Goal: Task Accomplishment & Management: Complete application form

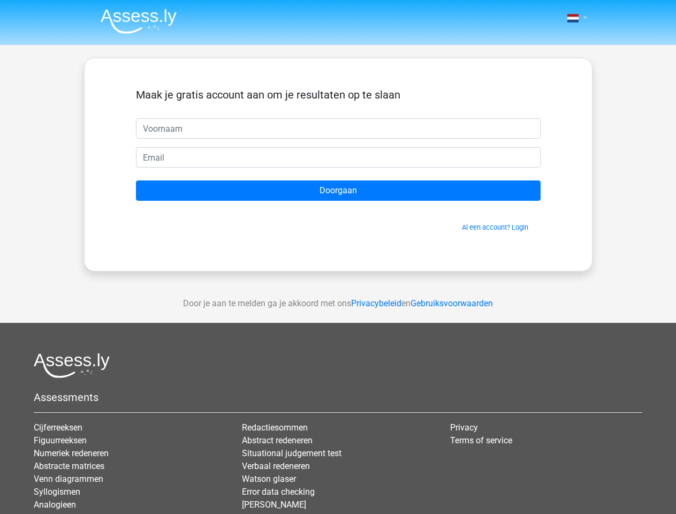
click at [574, 18] on span at bounding box center [573, 18] width 11 height 9
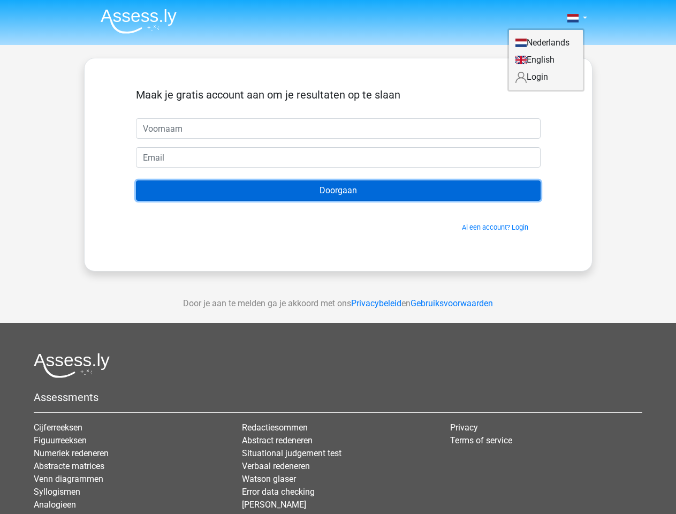
click at [338, 191] on input "Doorgaan" at bounding box center [338, 190] width 405 height 20
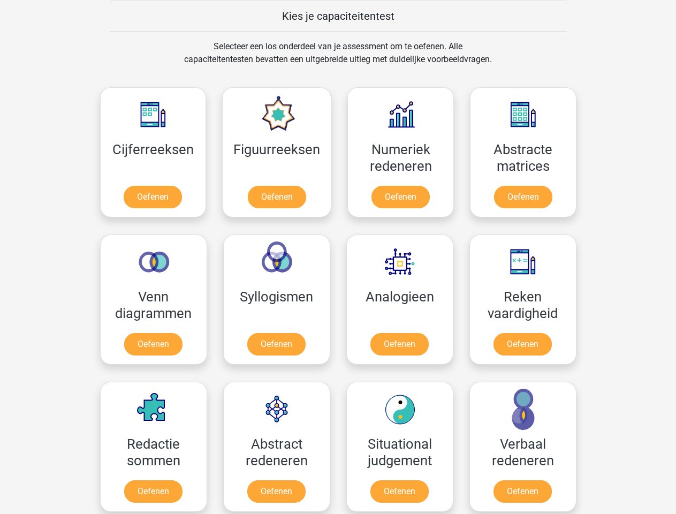
scroll to position [415, 0]
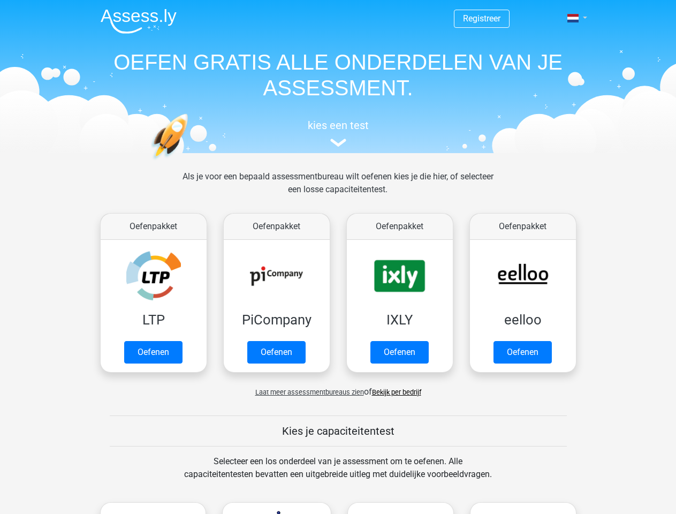
click at [574, 18] on span at bounding box center [573, 18] width 11 height 9
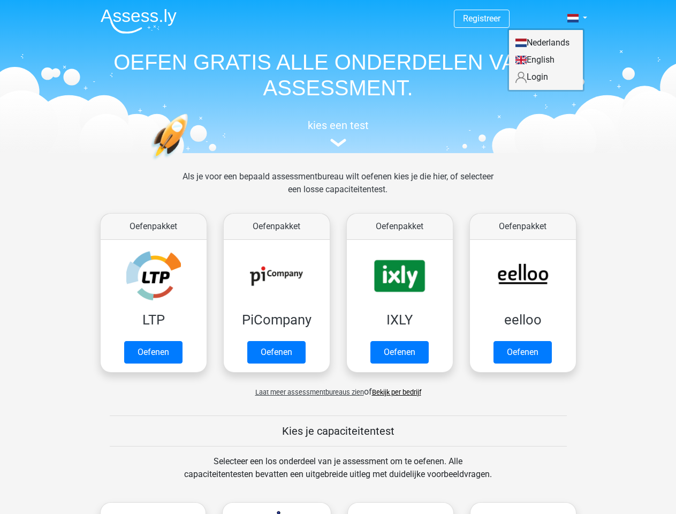
click at [307, 392] on span "Laat meer assessmentbureaus zien" at bounding box center [309, 392] width 109 height 8
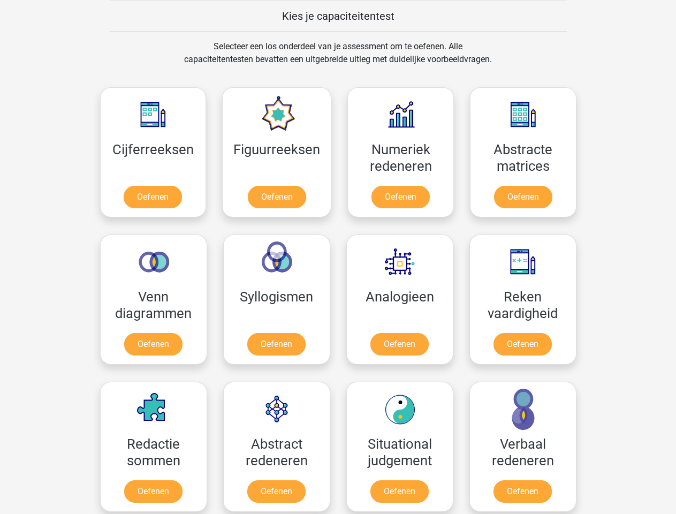
scroll to position [415, 0]
